Goal: Navigation & Orientation: Find specific page/section

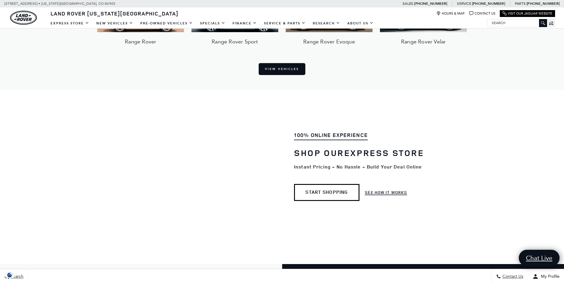
scroll to position [622, 0]
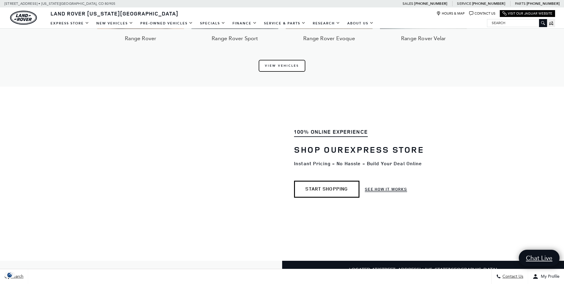
click at [274, 61] on link "View Vehicles" at bounding box center [282, 66] width 47 height 12
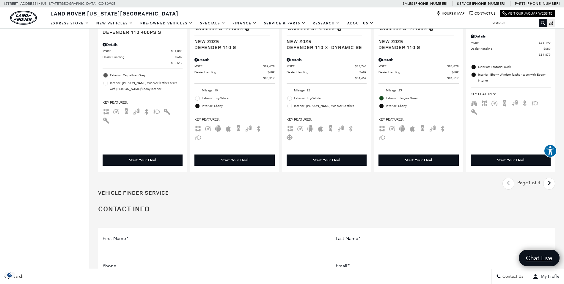
scroll to position [960, 0]
